Goal: Check status: Check status

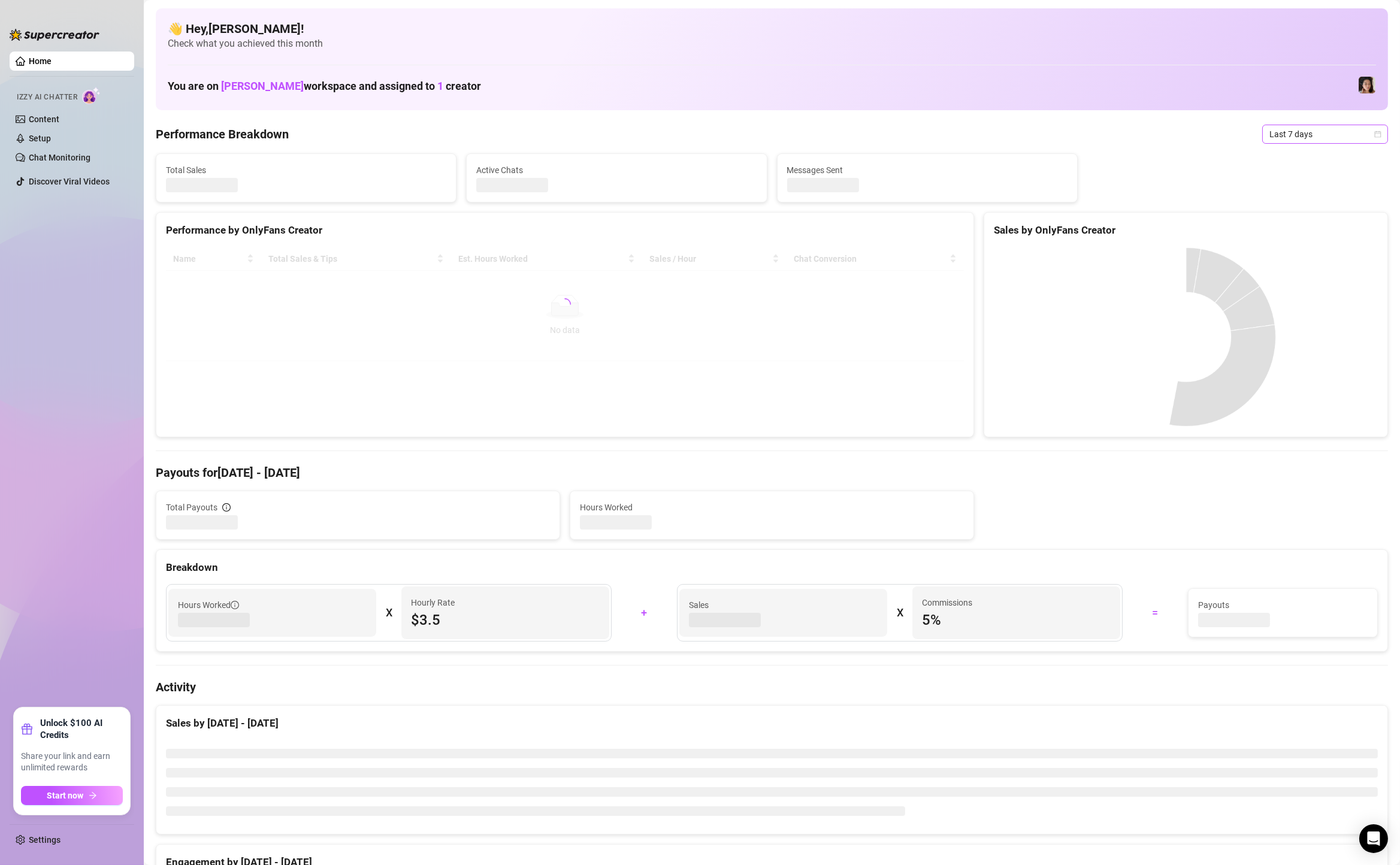
click at [1283, 134] on span "Last 7 days" at bounding box center [1325, 134] width 111 height 18
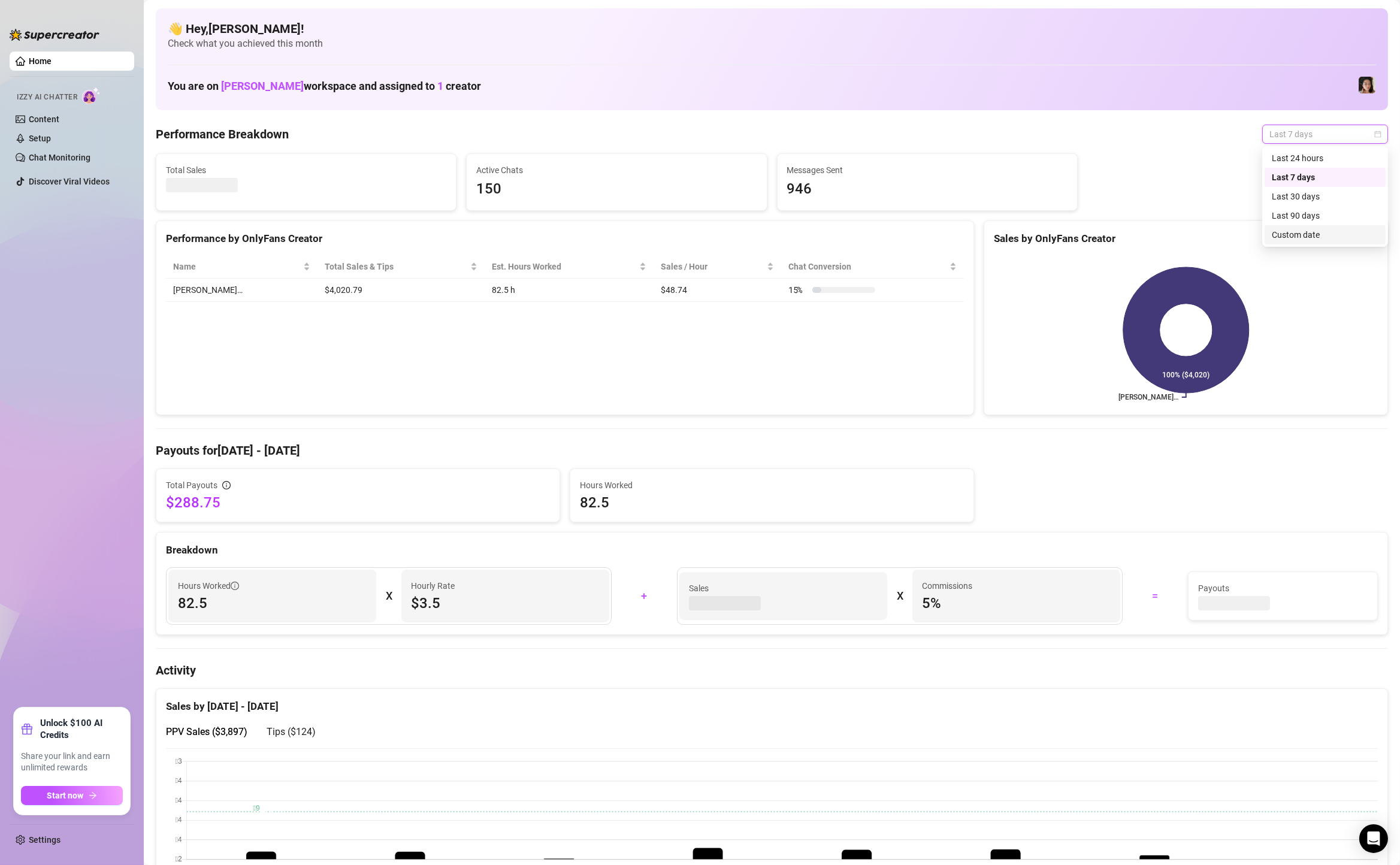
click at [1285, 227] on div "Custom date" at bounding box center [1325, 235] width 121 height 19
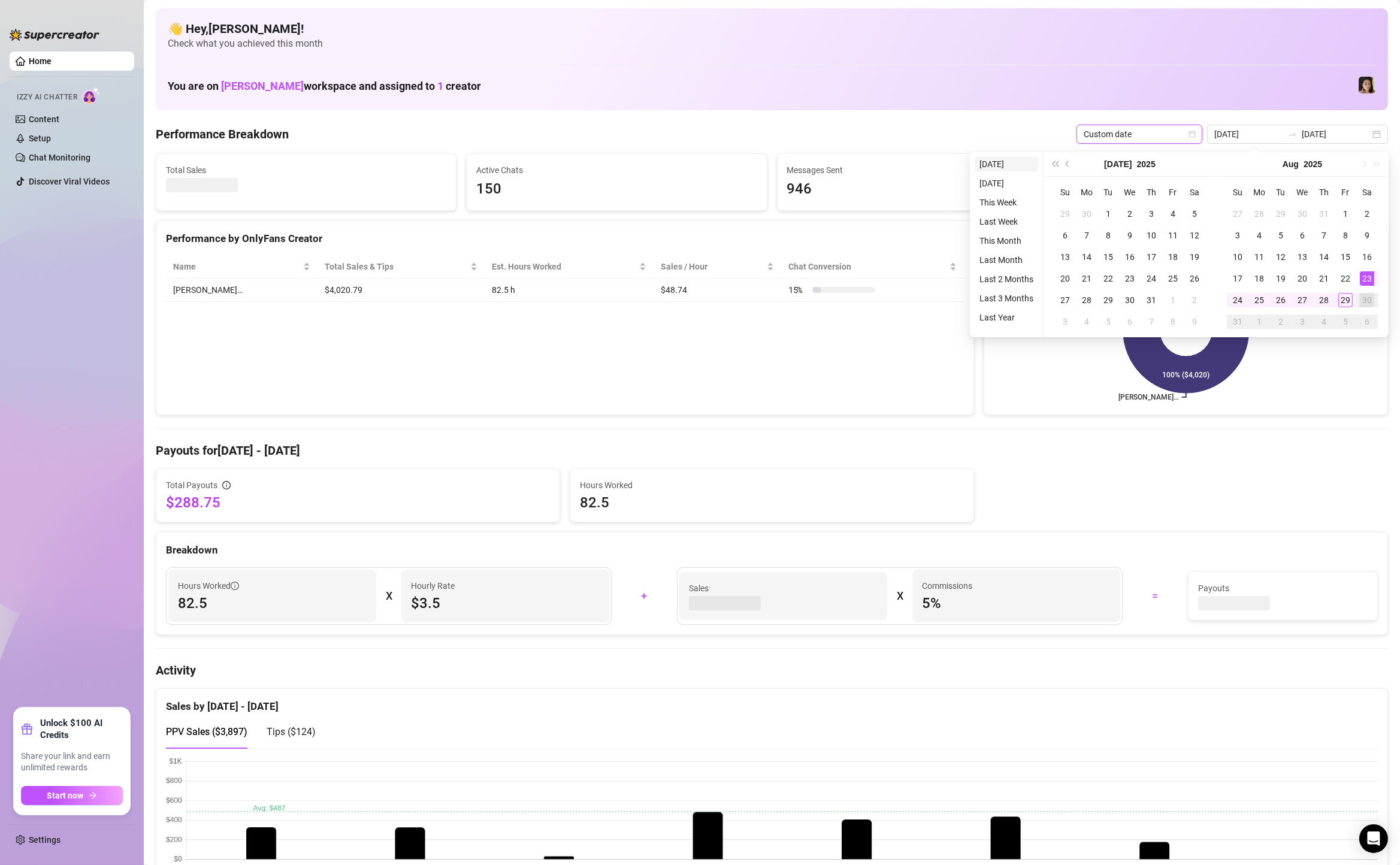
type input "[DATE]"
click at [991, 166] on li "[DATE]" at bounding box center [1006, 165] width 64 height 15
type input "[DATE]"
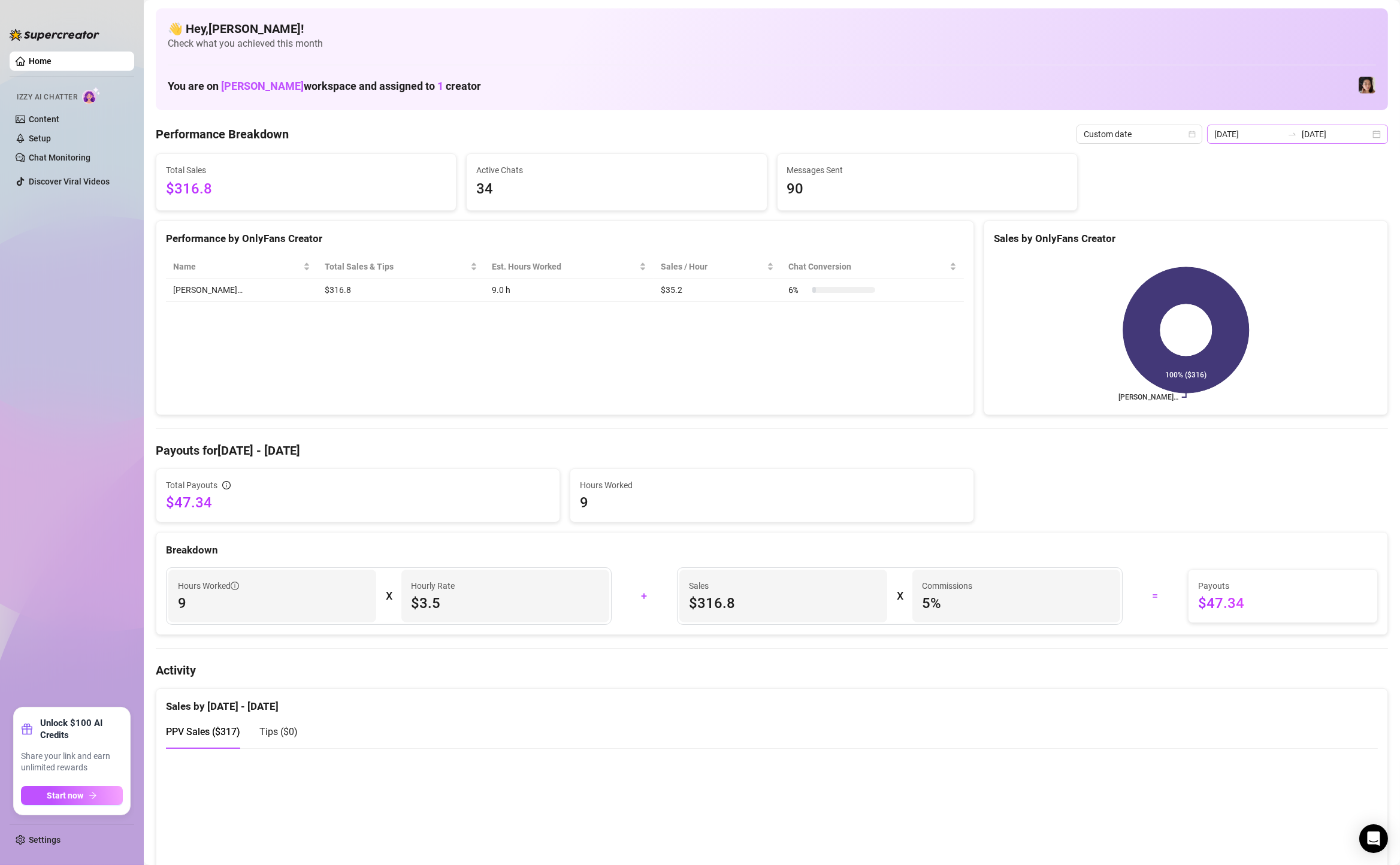
click at [1379, 130] on div "[DATE] [DATE]" at bounding box center [1298, 133] width 181 height 19
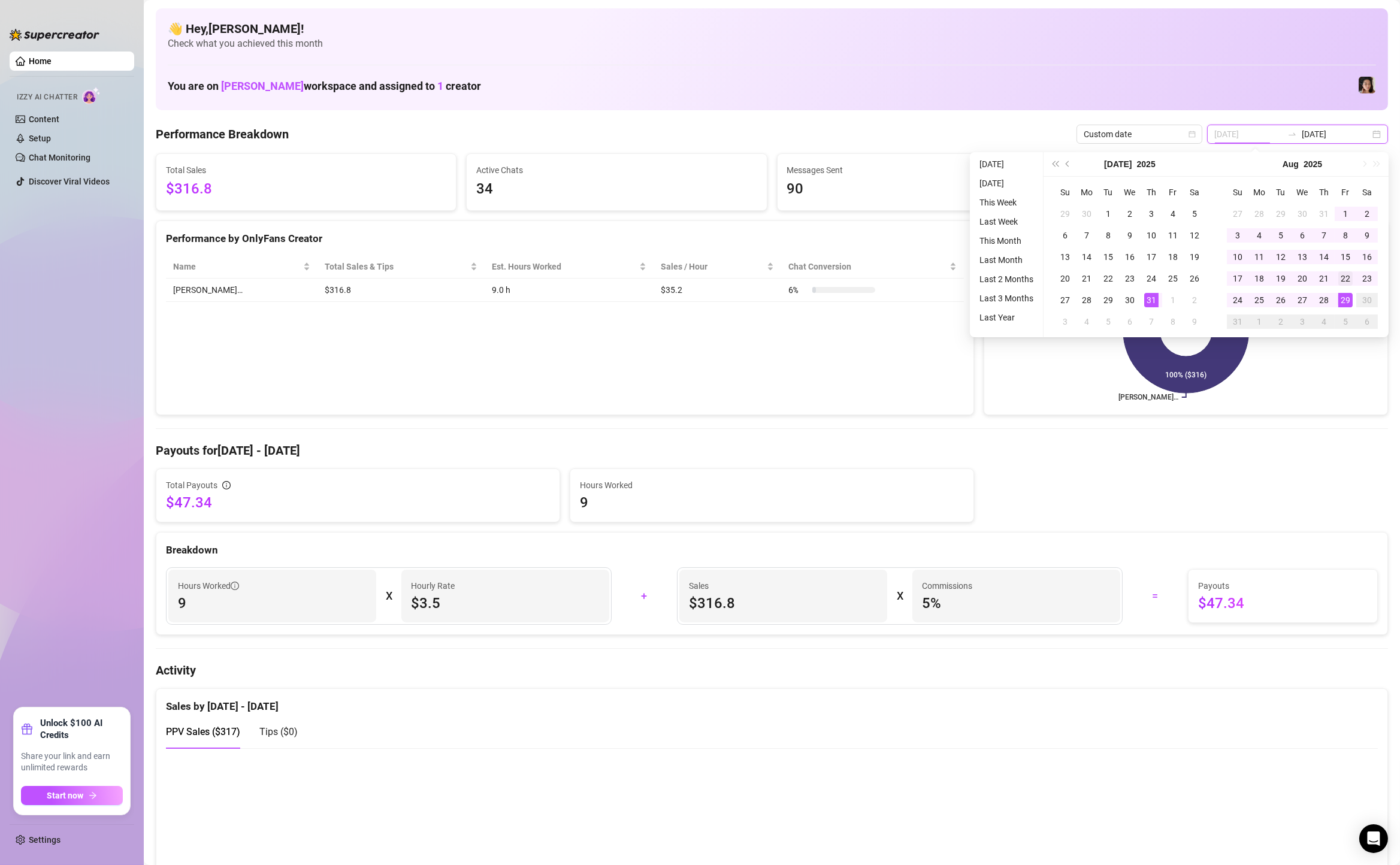
type input "[DATE]"
click at [1344, 276] on div "22" at bounding box center [1346, 279] width 15 height 15
click at [1342, 302] on div "29" at bounding box center [1346, 300] width 15 height 15
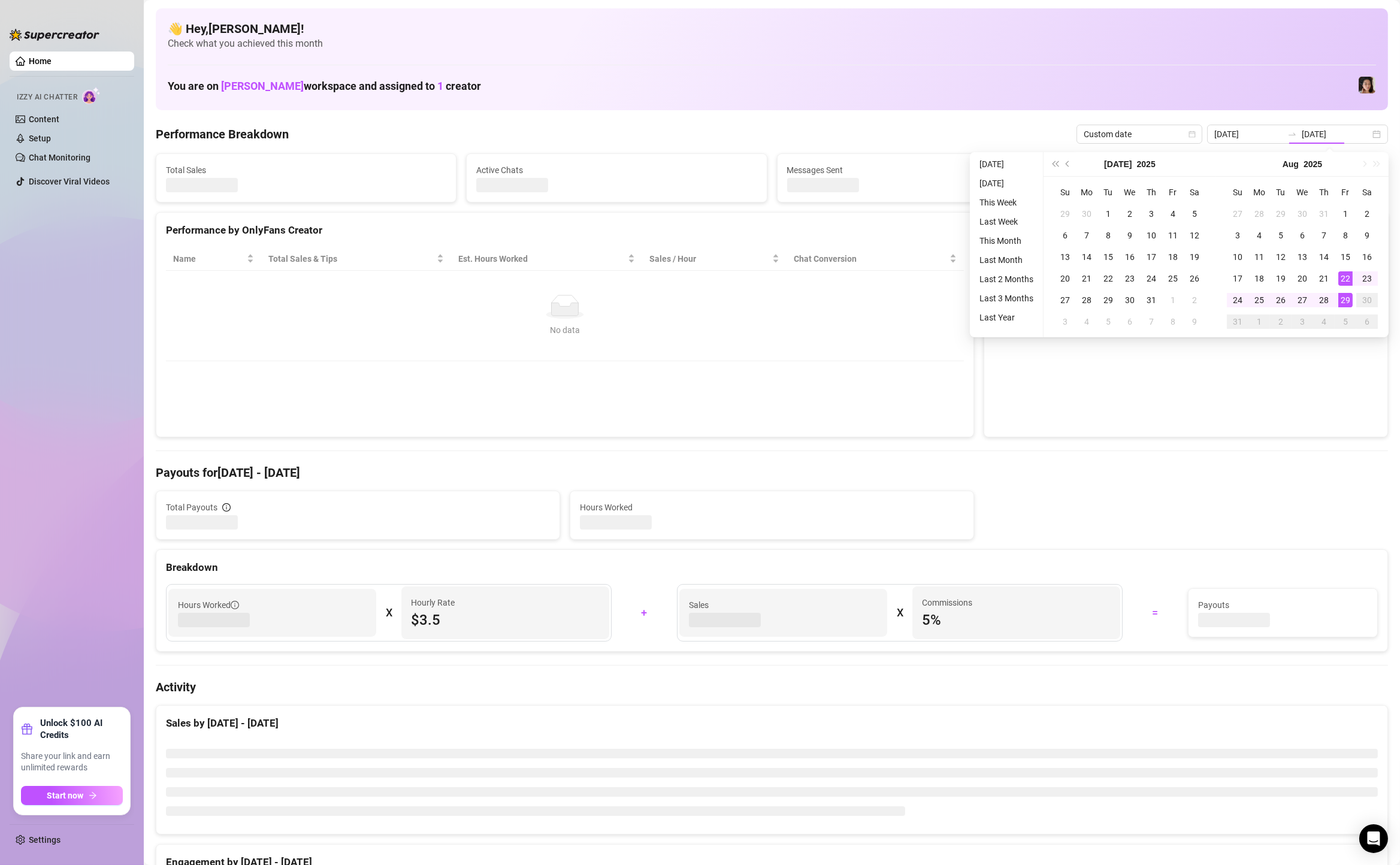
type input "[DATE]"
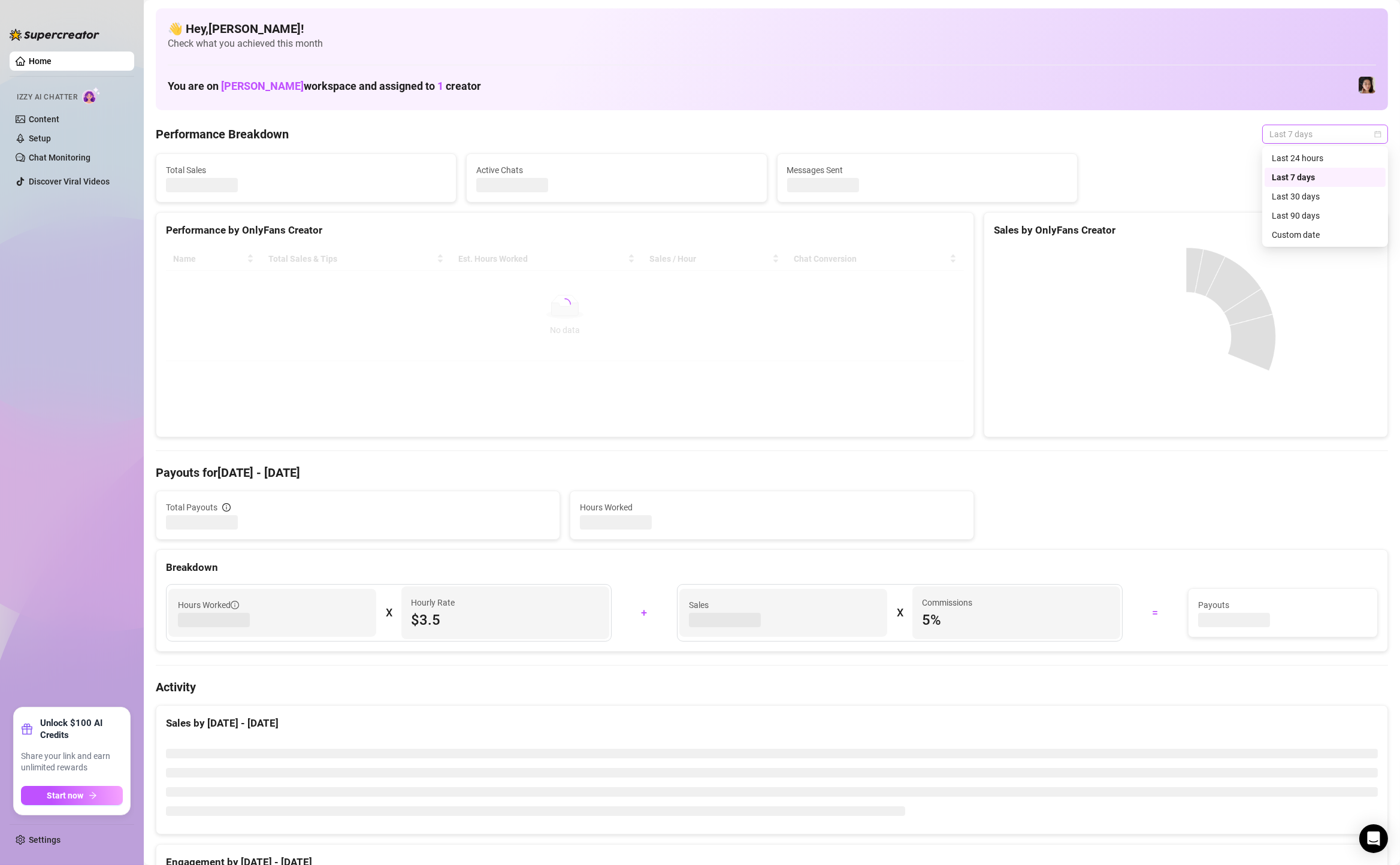
click at [1336, 135] on span "Last 7 days" at bounding box center [1325, 134] width 111 height 18
click at [1316, 231] on div "Custom date" at bounding box center [1325, 235] width 107 height 13
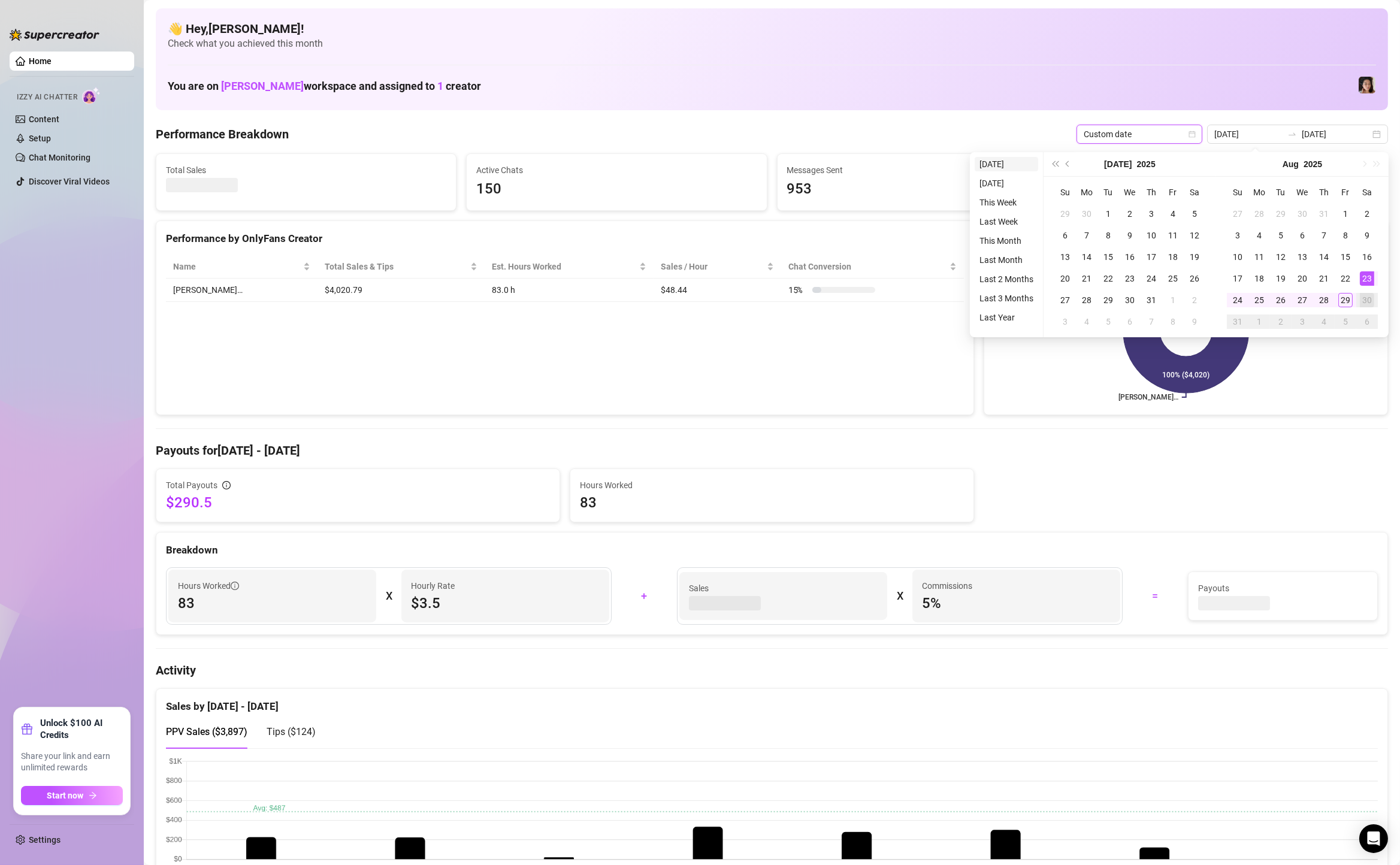
type input "[DATE]"
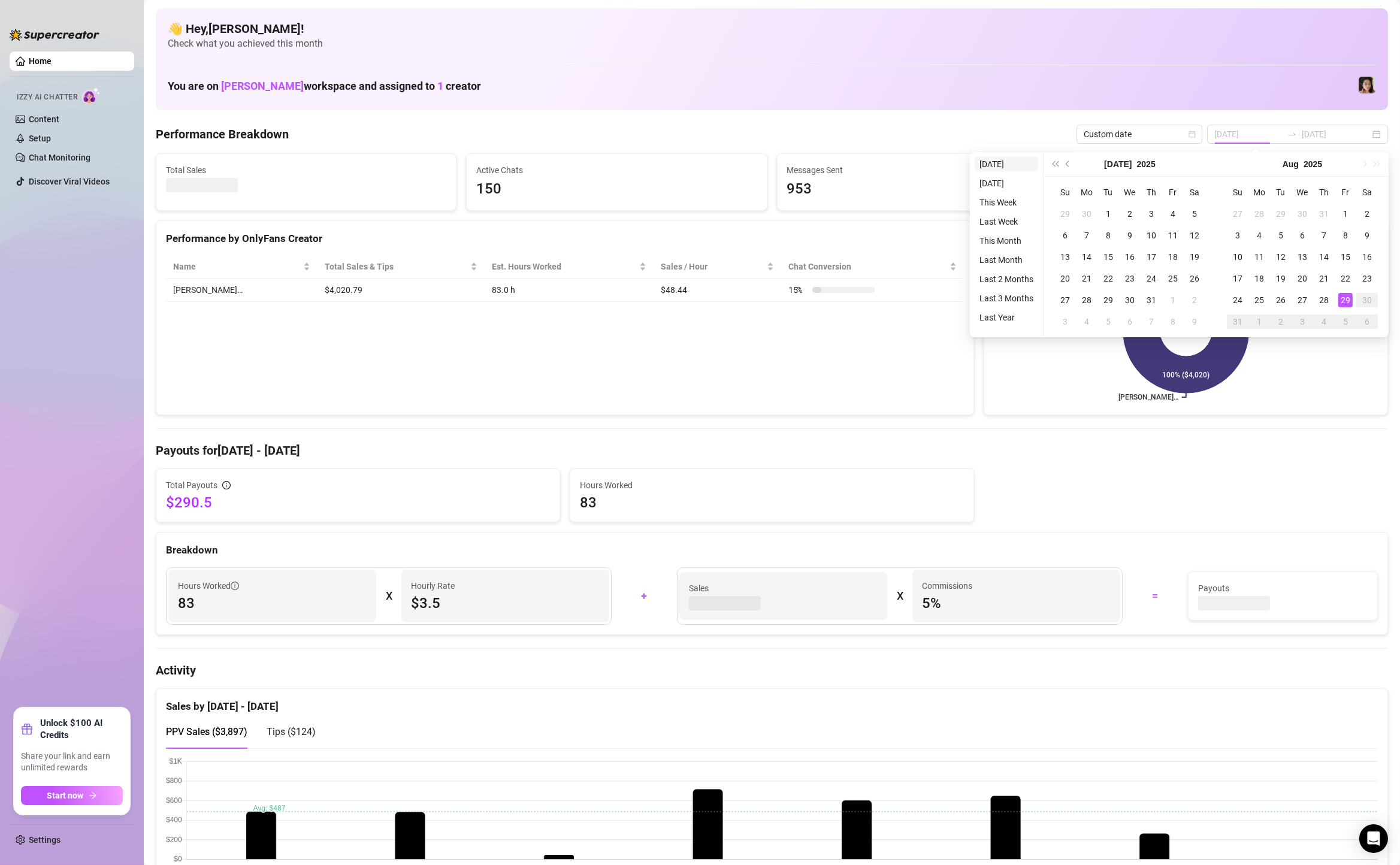
click at [1011, 160] on li "[DATE]" at bounding box center [1006, 165] width 64 height 15
type input "[DATE]"
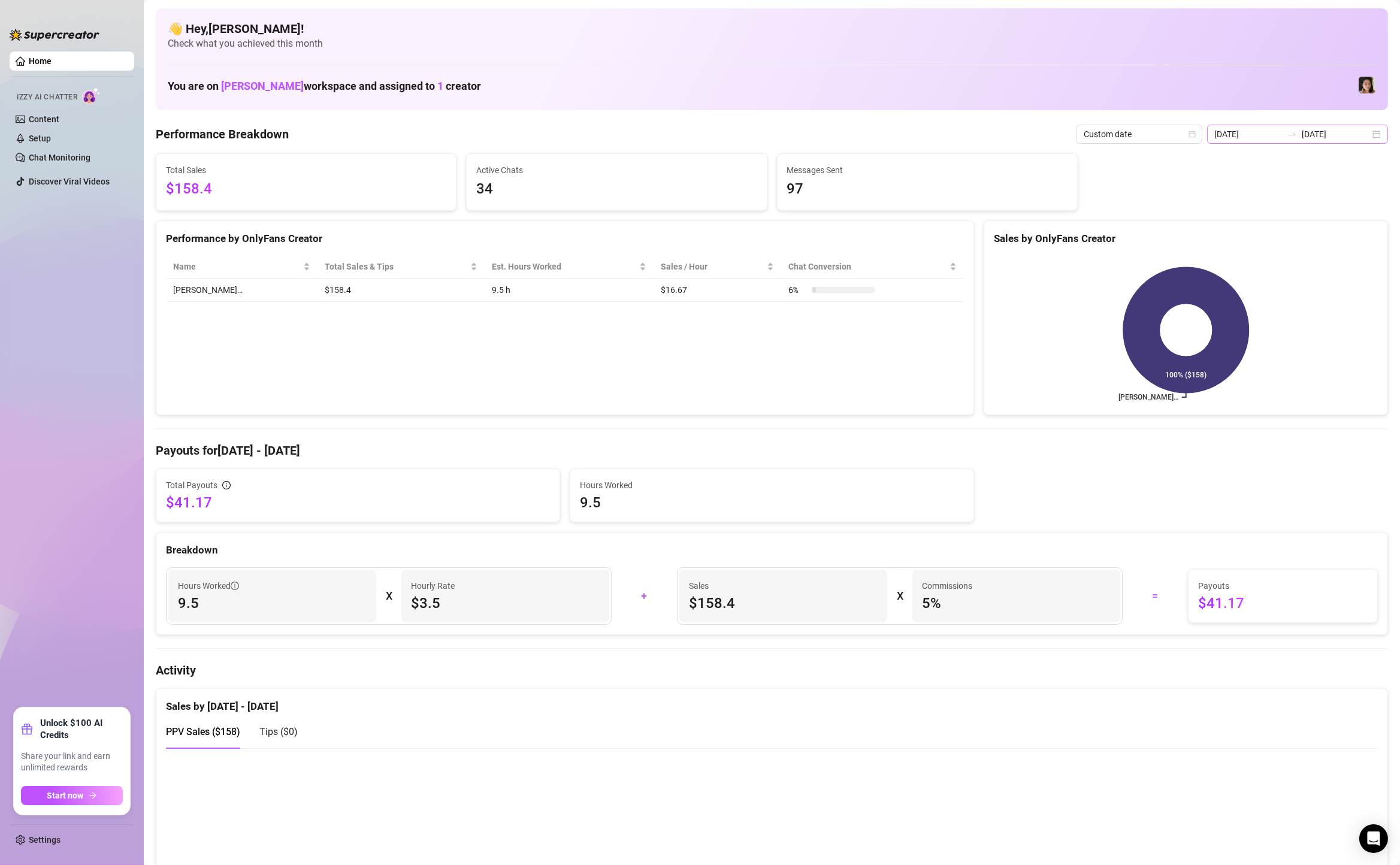
click at [1382, 133] on div "[DATE] [DATE]" at bounding box center [1298, 133] width 181 height 19
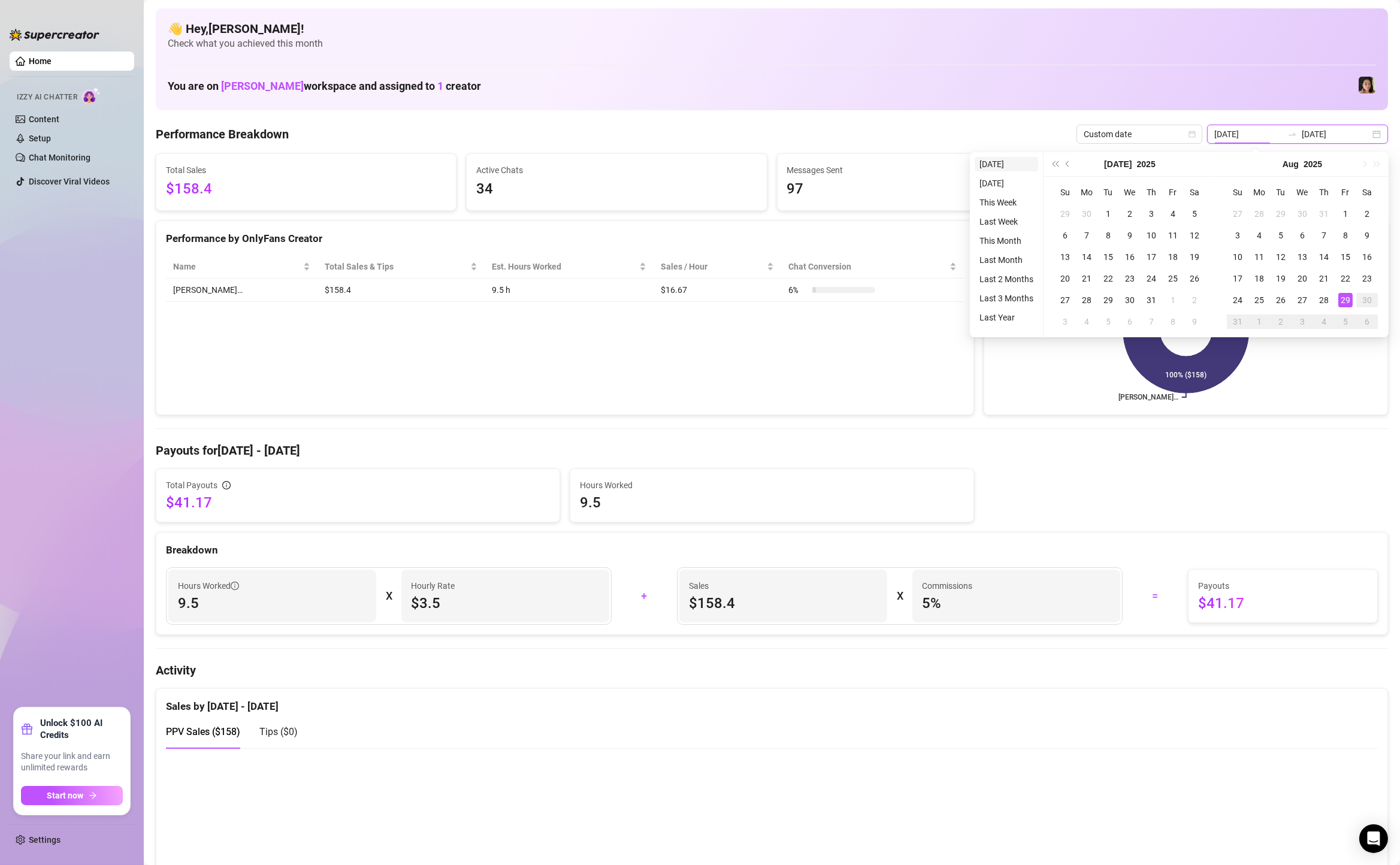
type input "2025-08-28"
type input "[DATE]"
click at [1011, 169] on li "[DATE]" at bounding box center [1006, 165] width 64 height 15
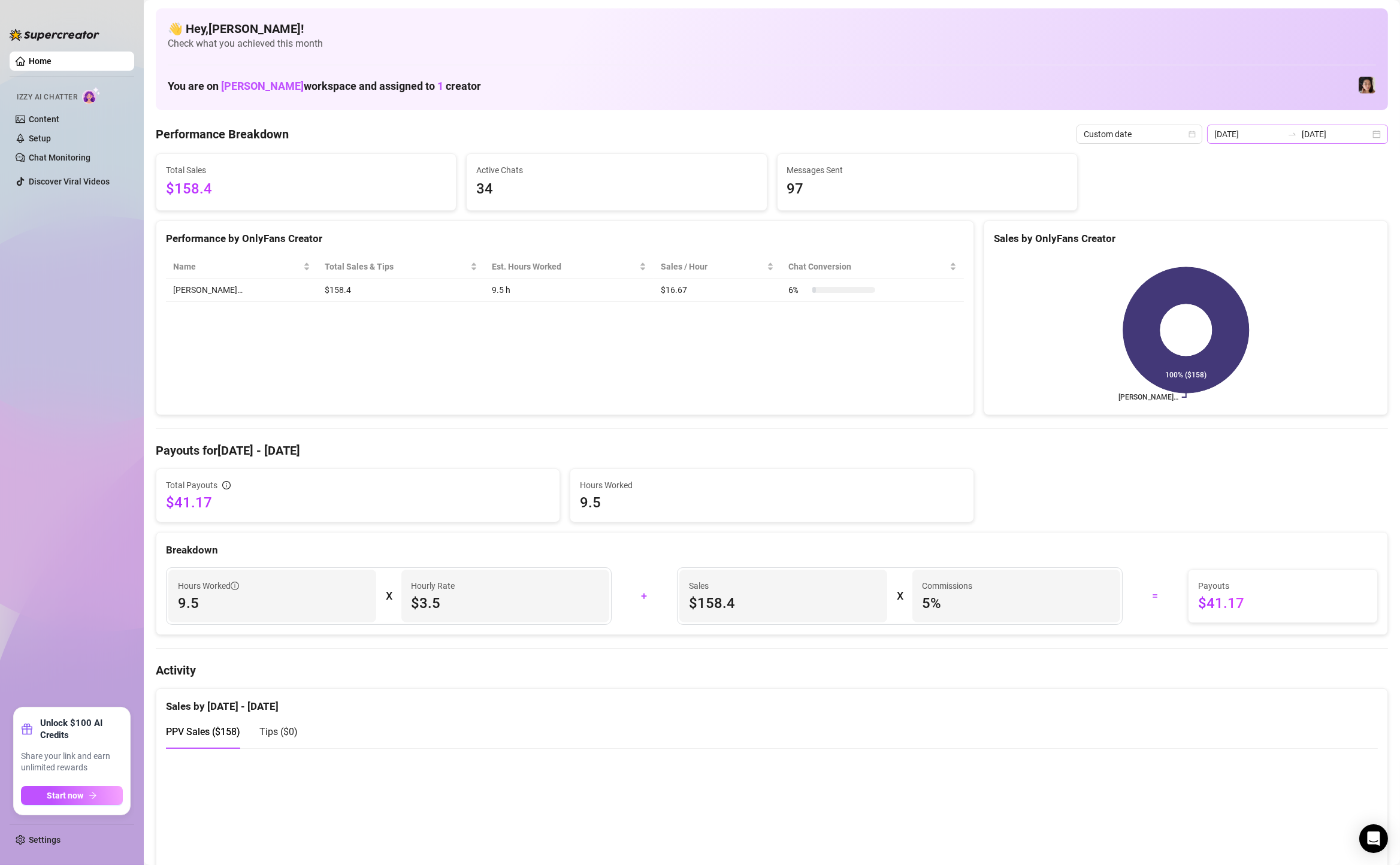
click at [1382, 136] on div "[DATE] [DATE]" at bounding box center [1298, 133] width 181 height 19
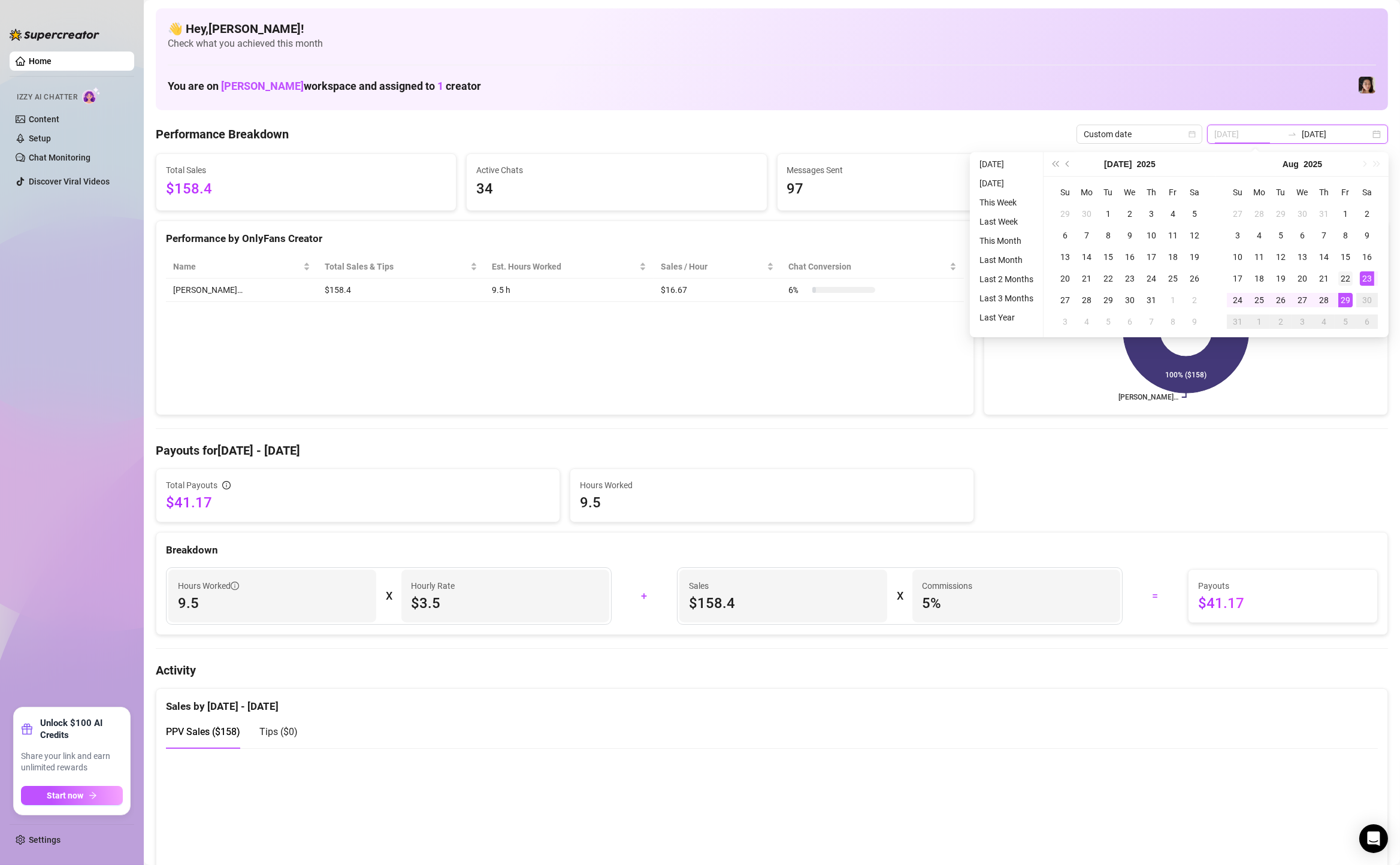
type input "[DATE]"
click at [1342, 277] on div "22" at bounding box center [1346, 279] width 15 height 15
click at [1344, 305] on div "29" at bounding box center [1346, 300] width 15 height 15
type input "[DATE]"
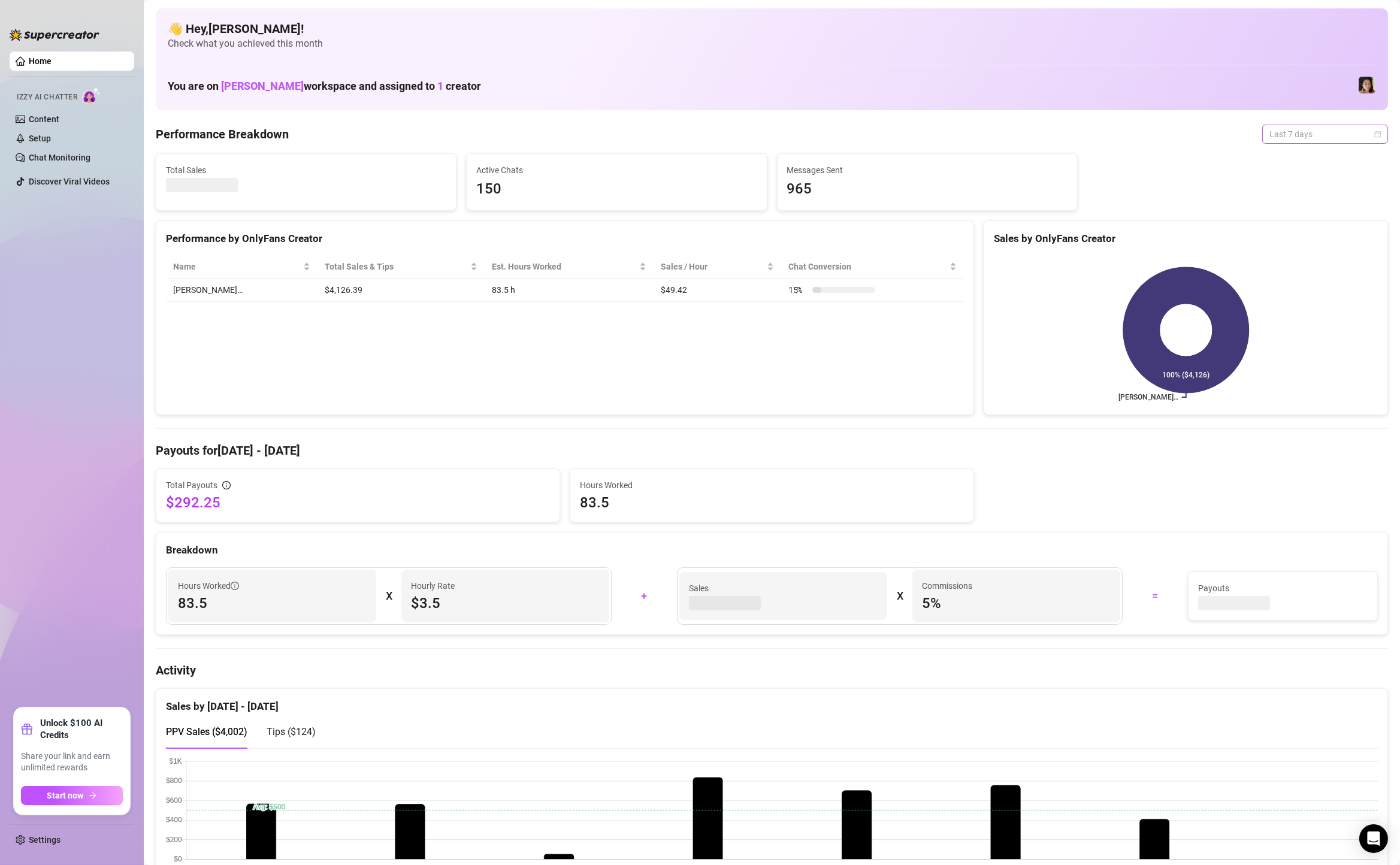
click at [1306, 134] on span "Last 7 days" at bounding box center [1325, 134] width 111 height 18
click at [1287, 236] on div "Custom date" at bounding box center [1325, 235] width 107 height 13
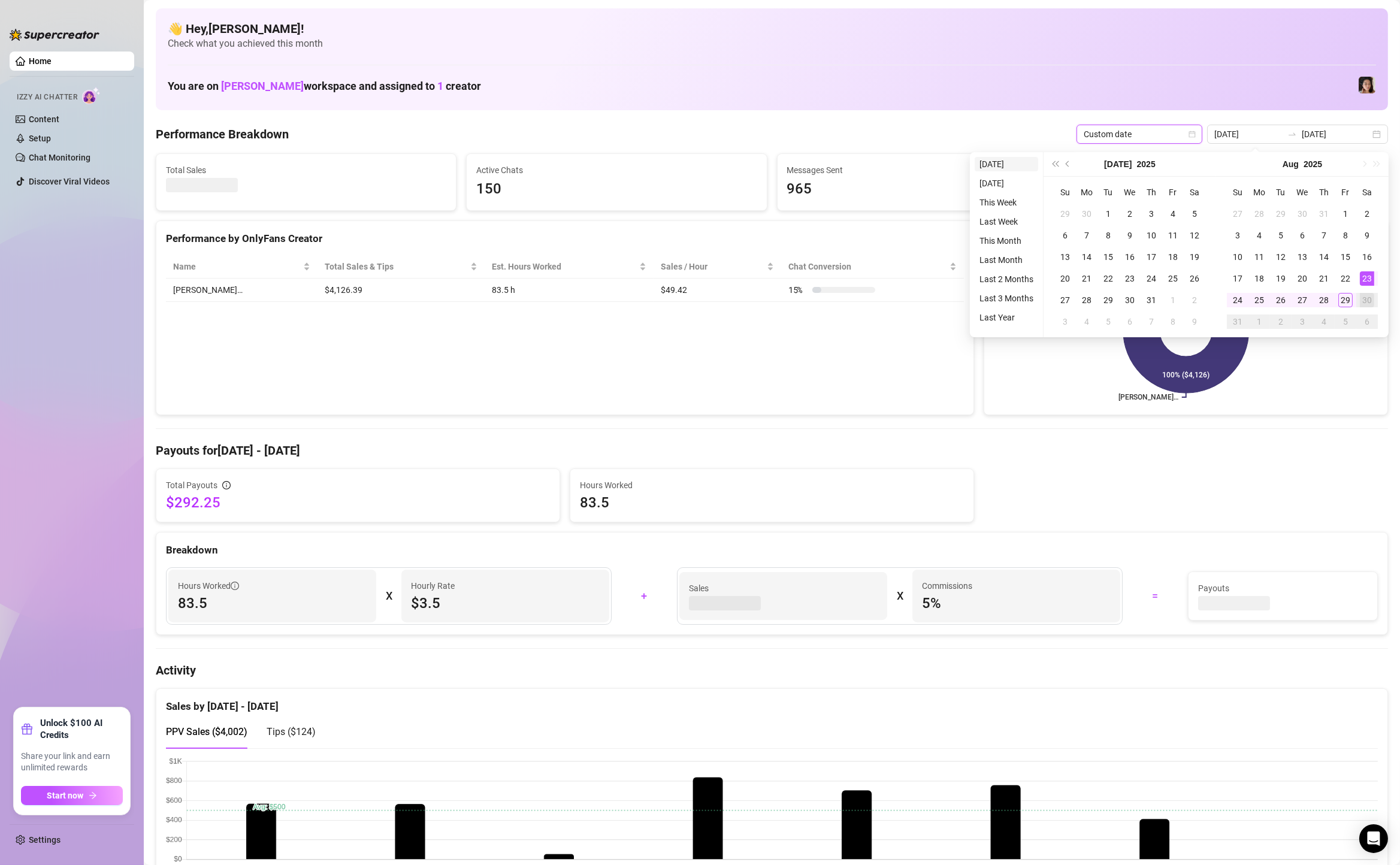
type input "[DATE]"
click at [1007, 160] on li "[DATE]" at bounding box center [1006, 165] width 64 height 15
type input "[DATE]"
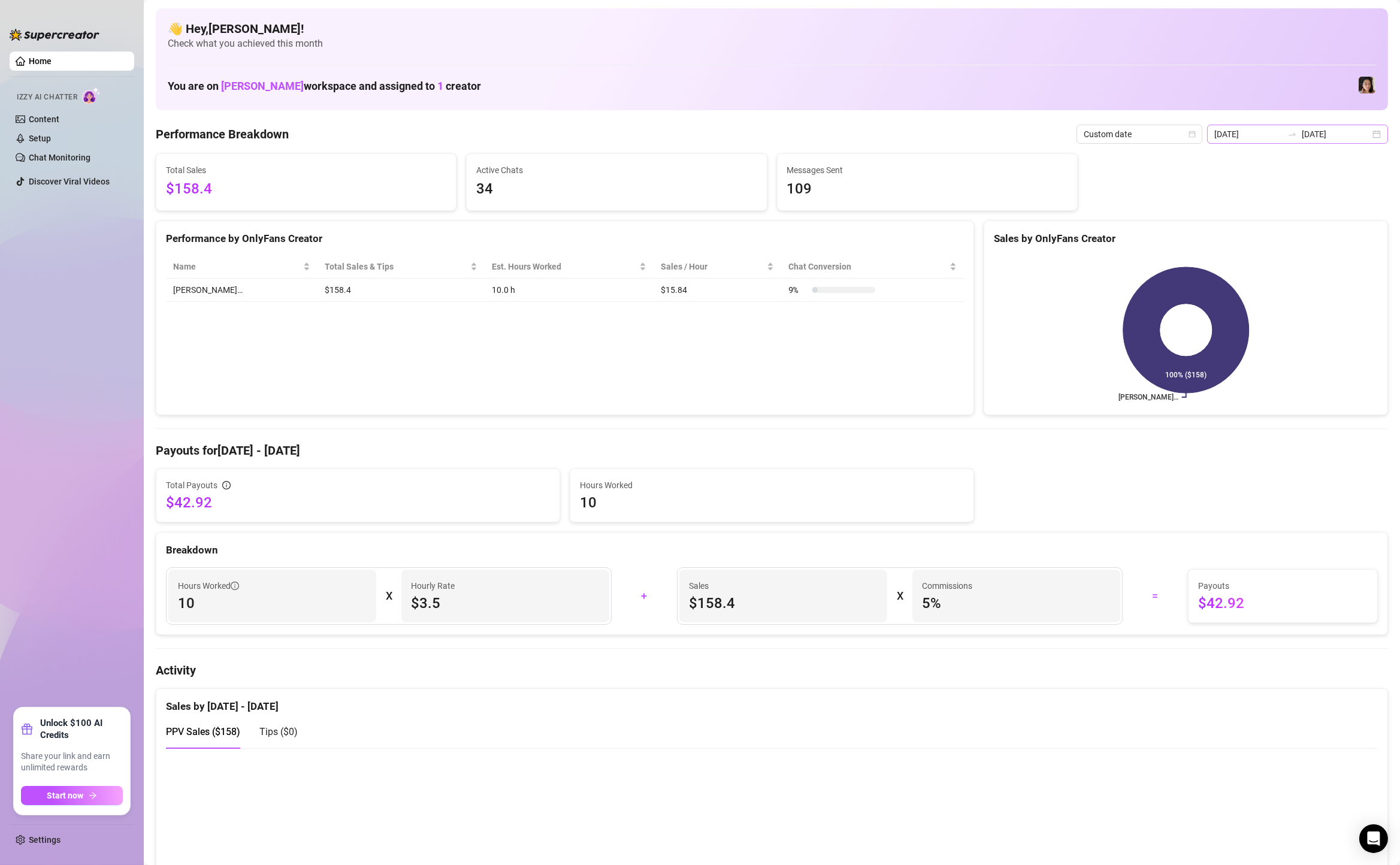
click at [1380, 133] on div "[DATE] [DATE]" at bounding box center [1298, 133] width 181 height 19
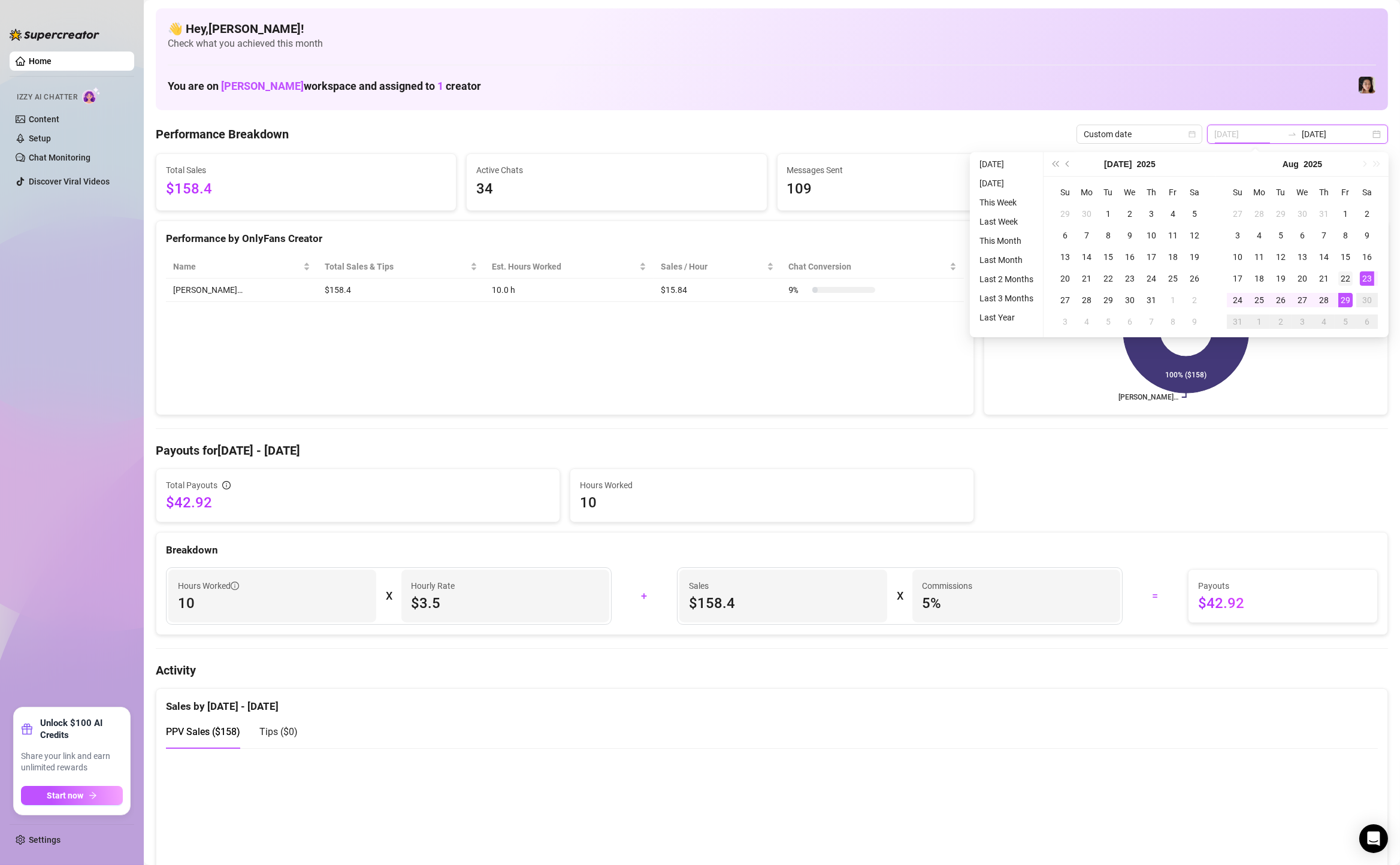
type input "[DATE]"
click at [1346, 274] on div "22" at bounding box center [1346, 279] width 15 height 15
click at [1344, 298] on div "29" at bounding box center [1346, 300] width 15 height 15
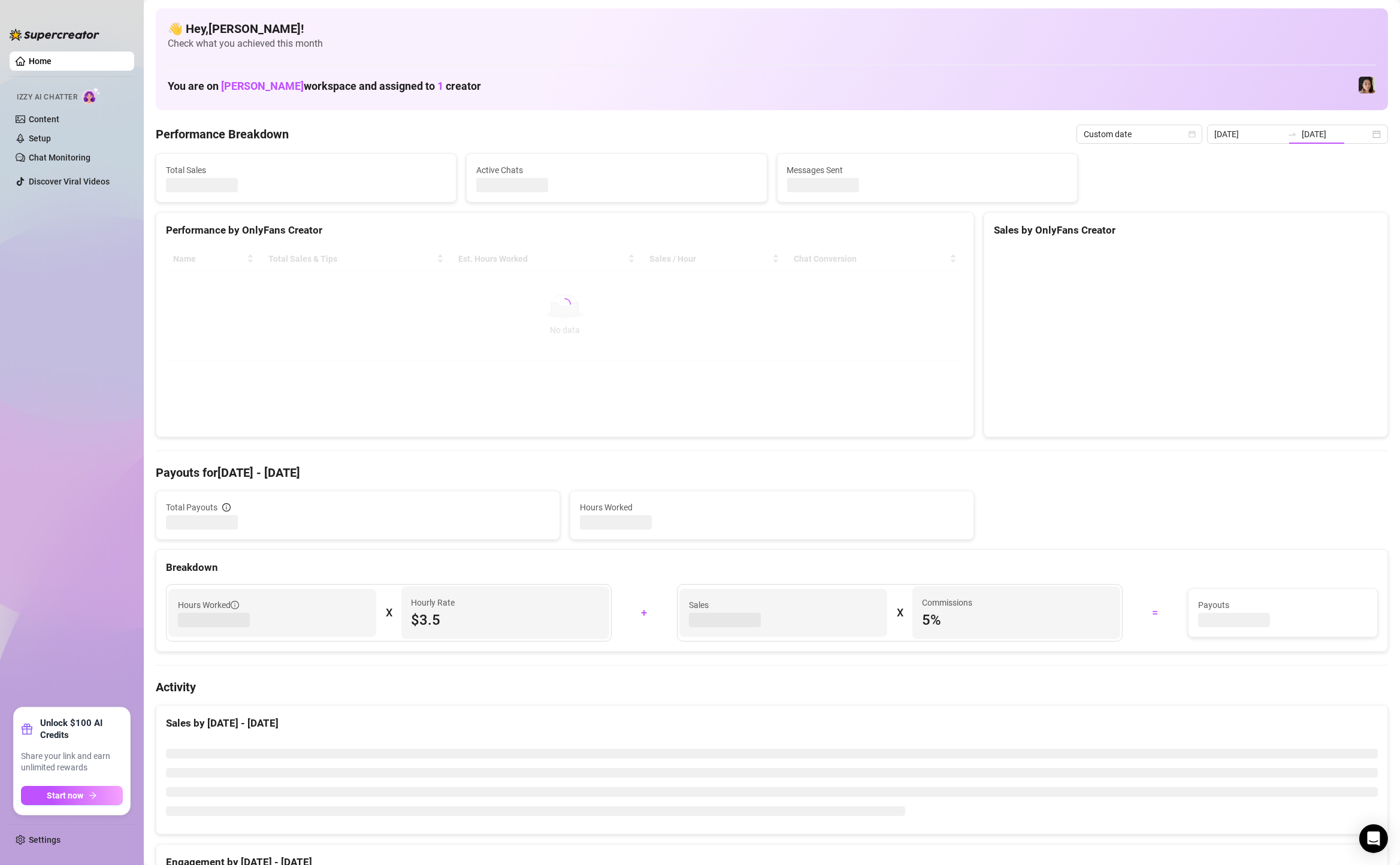
type input "[DATE]"
